Goal: Register for event/course

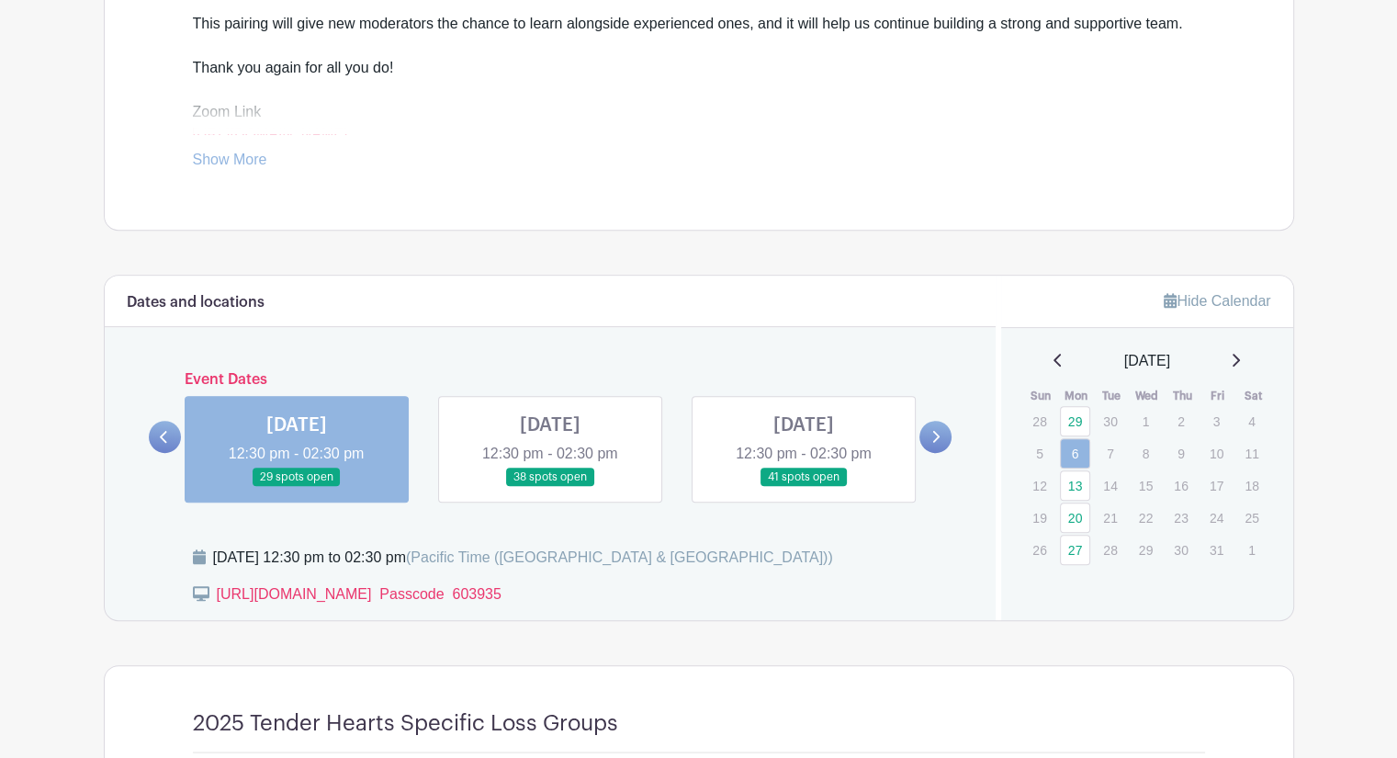
scroll to position [765, 0]
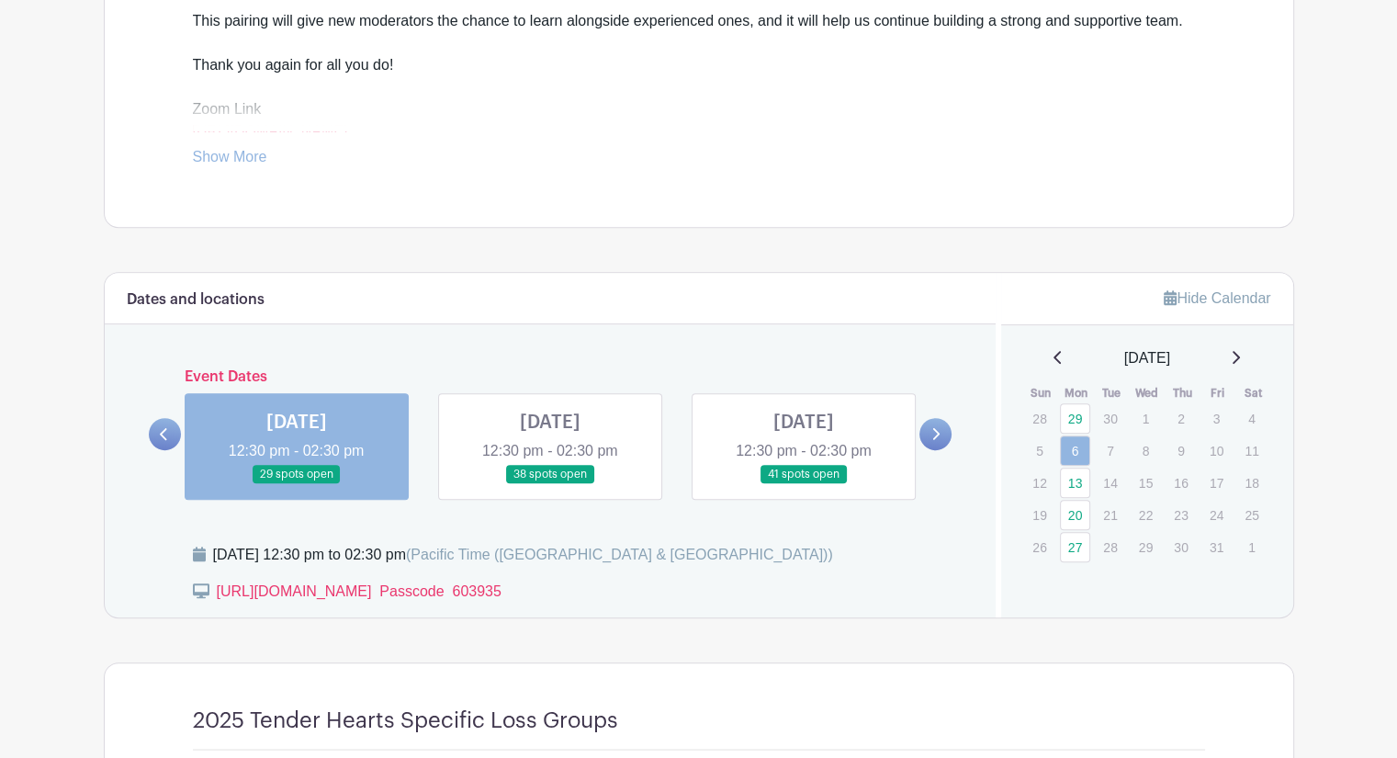
click at [550, 484] on link at bounding box center [550, 484] width 0 height 0
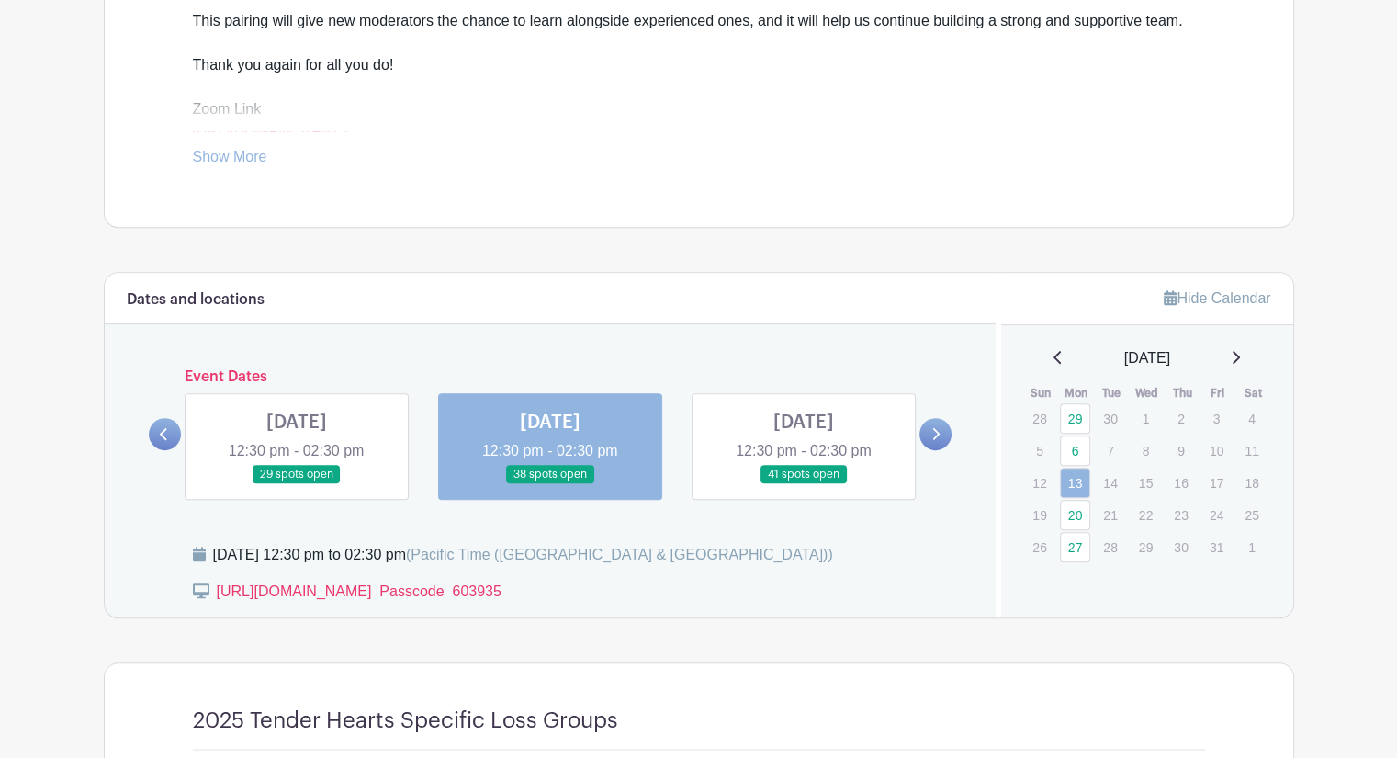
click at [804, 484] on link at bounding box center [804, 484] width 0 height 0
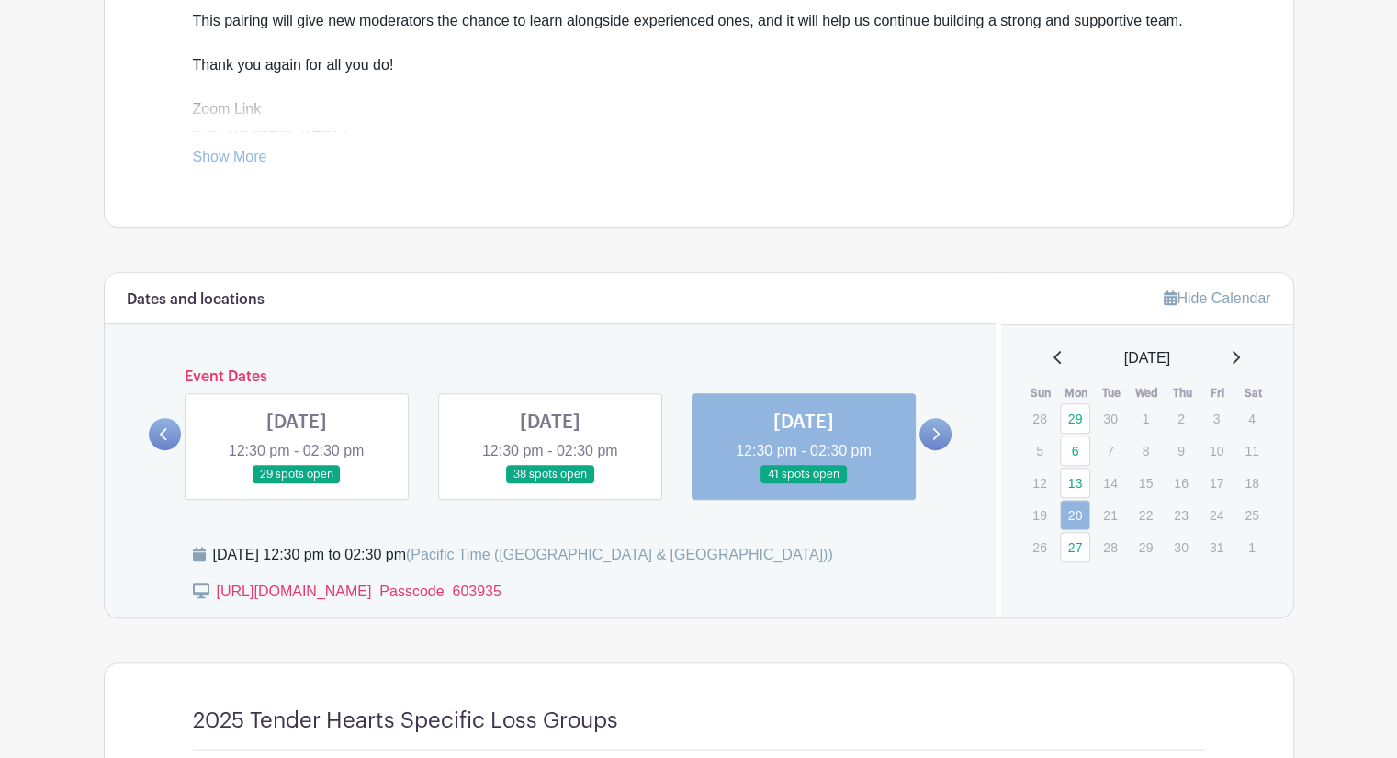
click at [804, 484] on link at bounding box center [804, 484] width 0 height 0
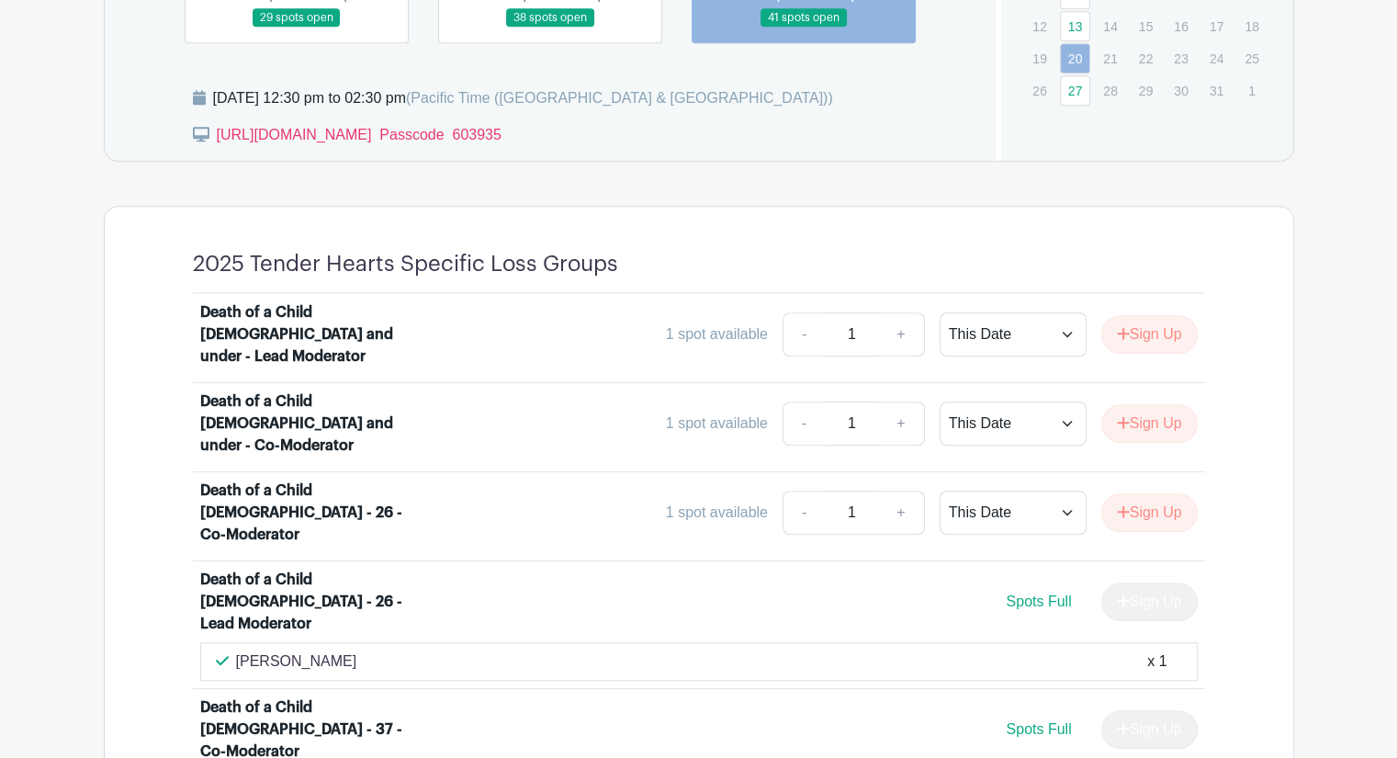
scroll to position [612, 0]
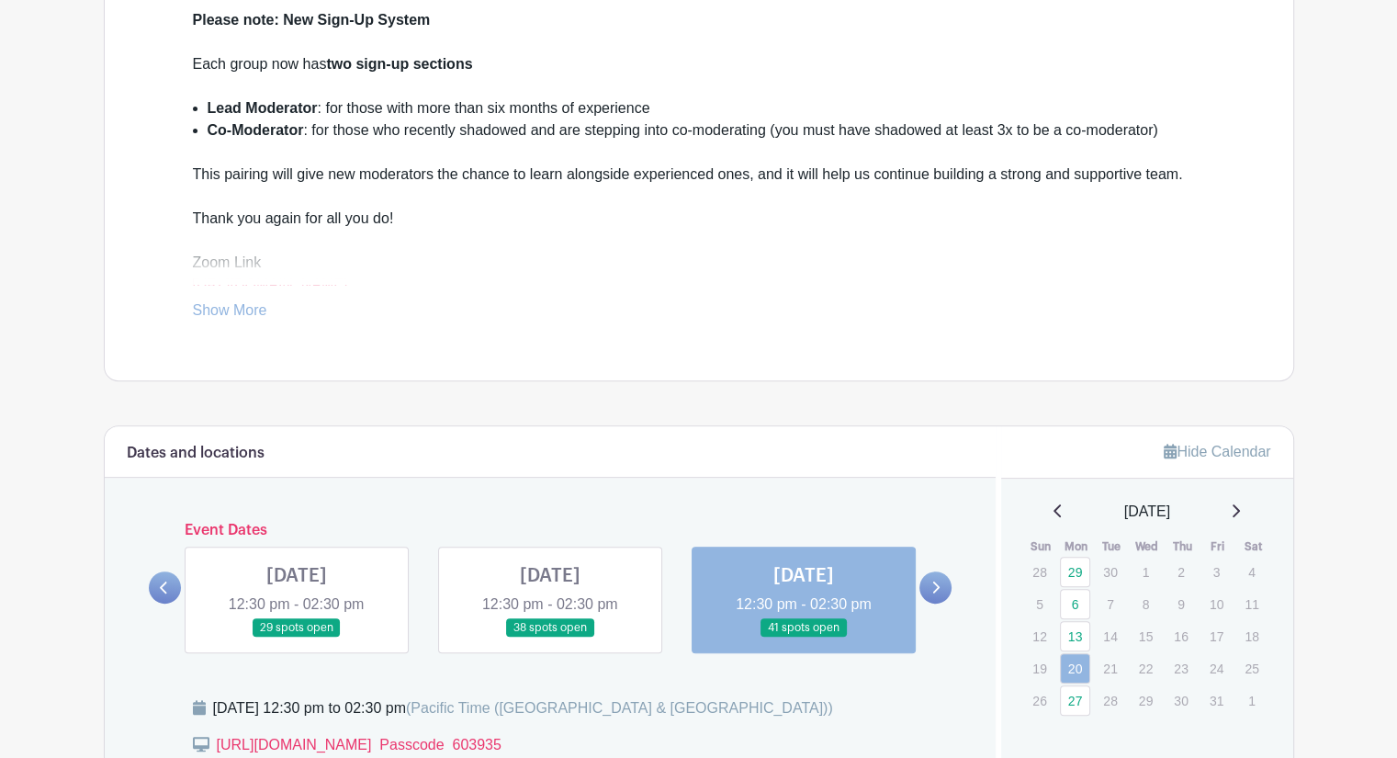
click at [939, 581] on icon at bounding box center [936, 588] width 8 height 14
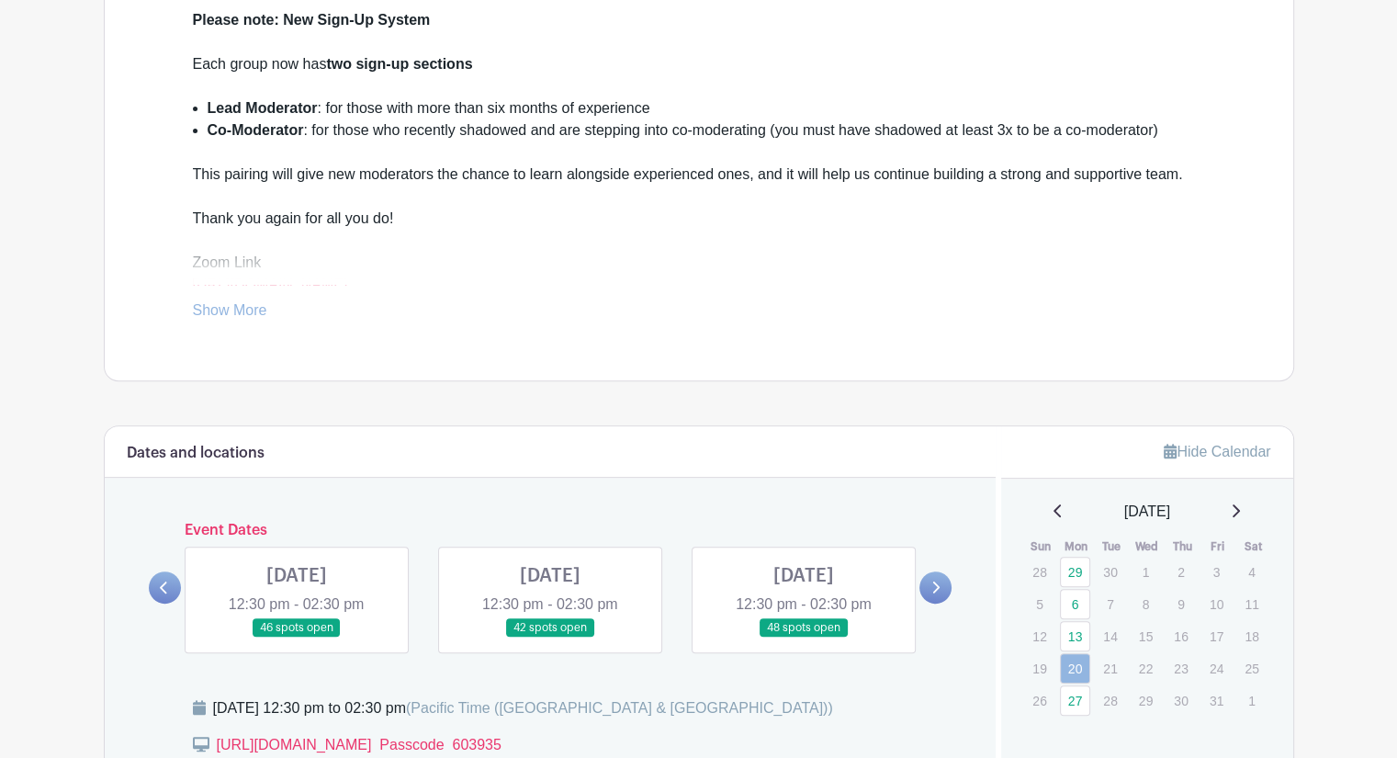
click at [297, 638] on link at bounding box center [297, 638] width 0 height 0
click at [804, 638] on link at bounding box center [804, 638] width 0 height 0
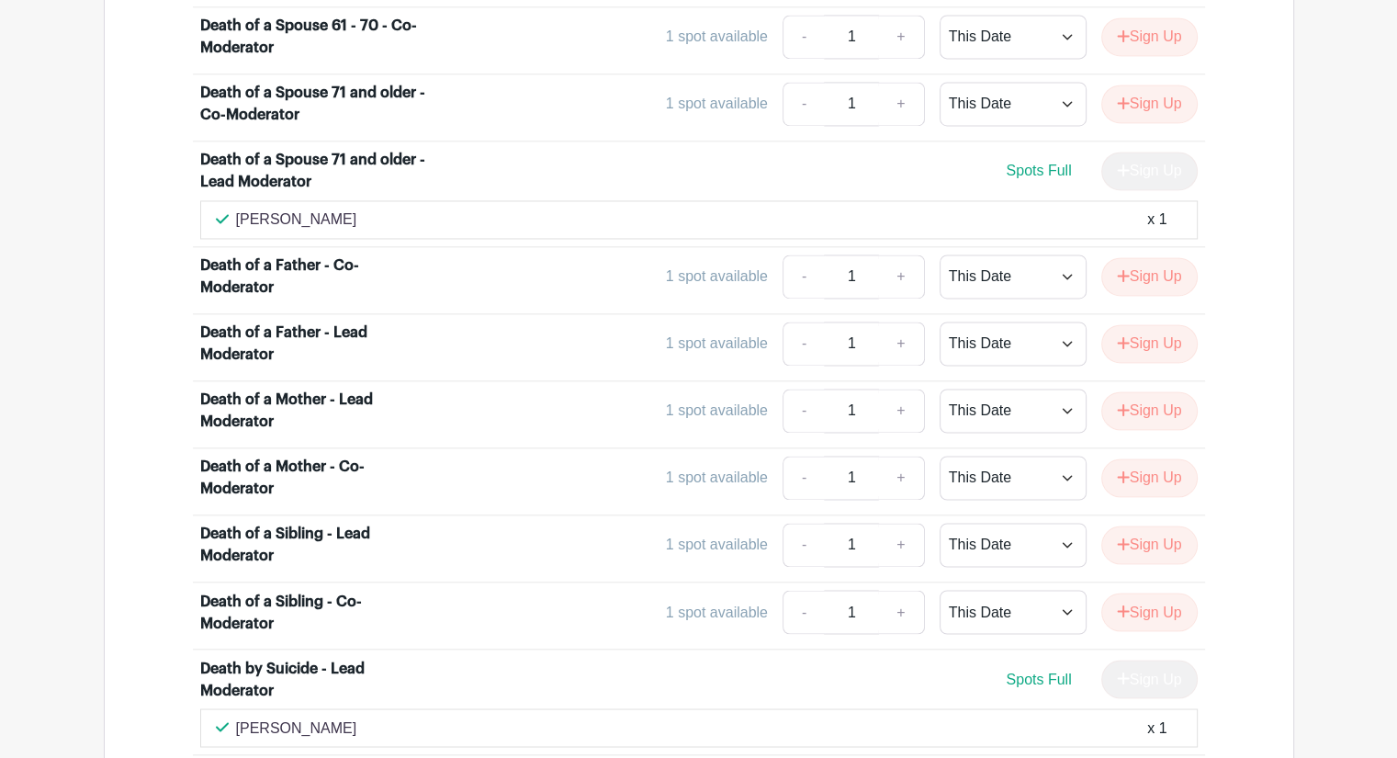
scroll to position [2909, 0]
